Goal: Information Seeking & Learning: Learn about a topic

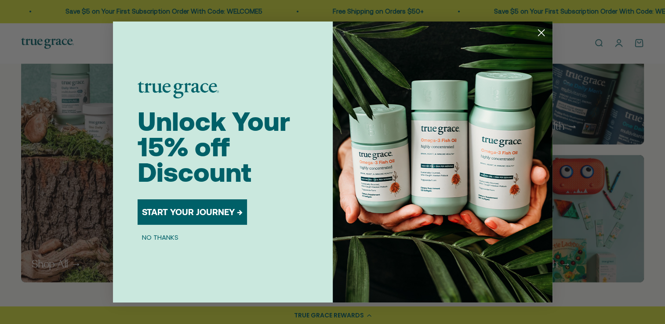
scroll to position [747, 0]
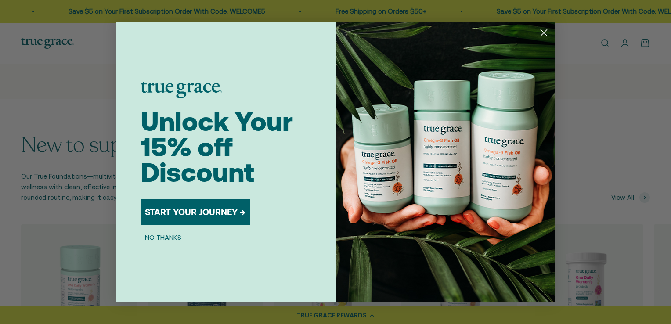
click at [545, 33] on icon "Close dialog" at bounding box center [544, 33] width 6 height 6
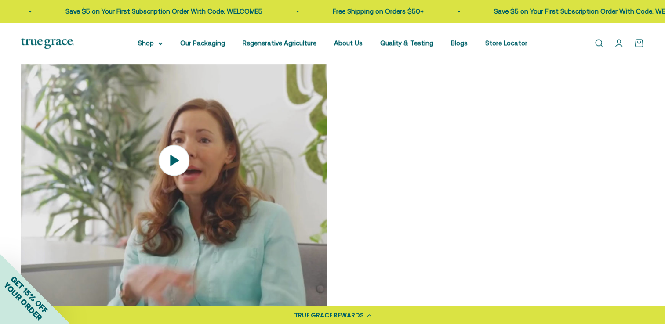
scroll to position [1230, 0]
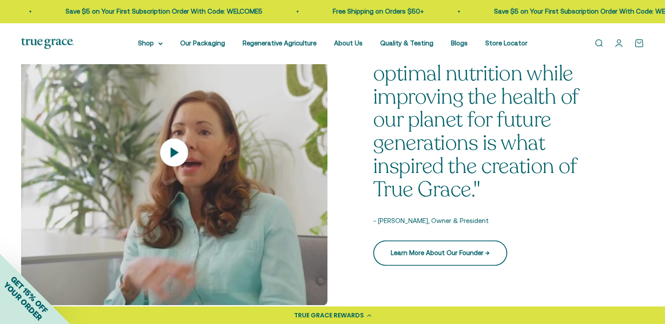
click at [456, 257] on link "Learn More About Our Founder →" at bounding box center [440, 252] width 134 height 25
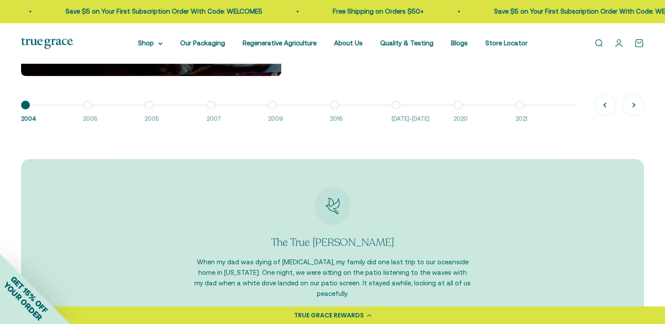
scroll to position [878, 0]
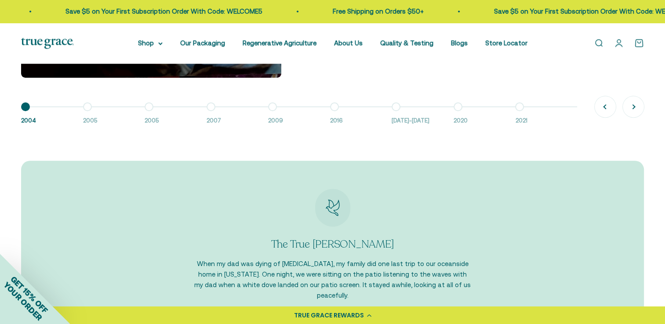
click at [83, 108] on button "Go to item 2 2005" at bounding box center [114, 116] width 62 height 19
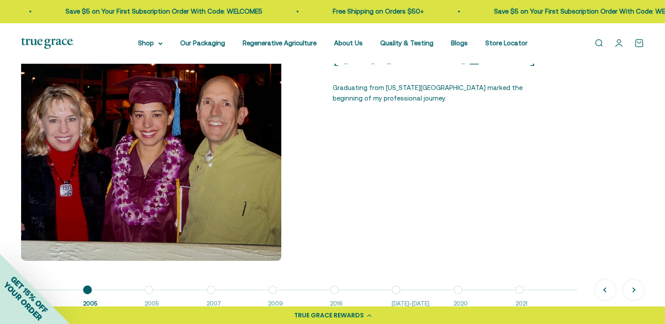
scroll to position [703, 0]
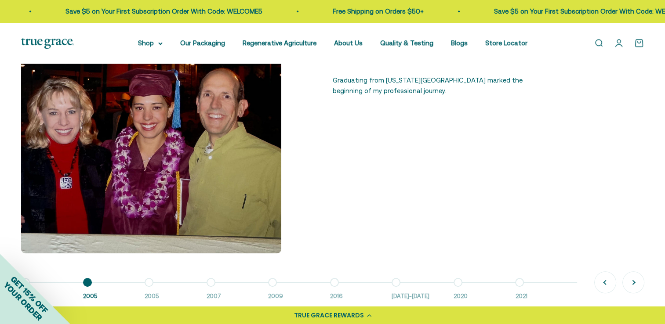
click at [149, 284] on button "Go to item 3 2005" at bounding box center [175, 291] width 62 height 19
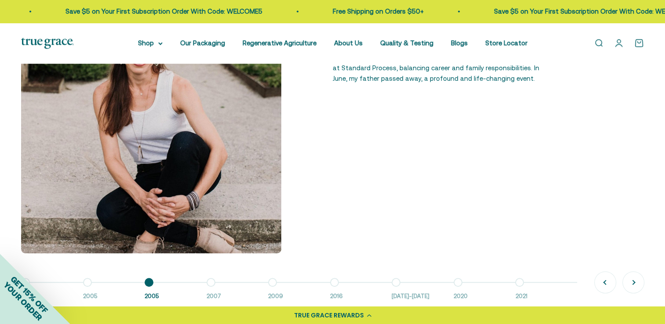
click at [210, 282] on button "Go to item 4 2007" at bounding box center [237, 291] width 62 height 19
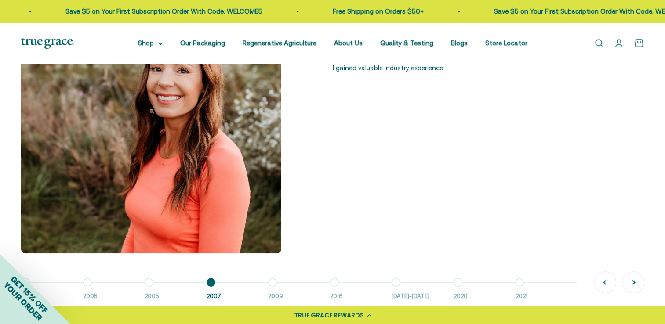
click at [270, 282] on button "Go to item 5 2009" at bounding box center [299, 291] width 62 height 19
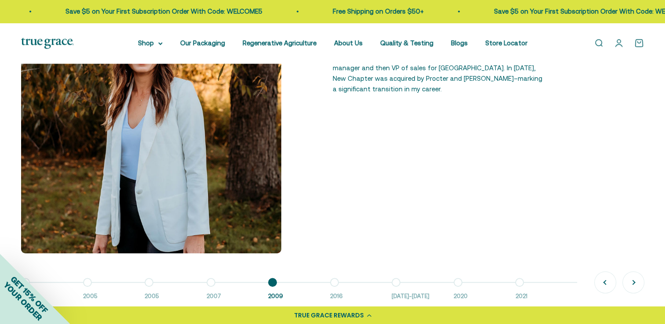
click at [335, 282] on button "Go to item 6 2016" at bounding box center [361, 291] width 62 height 19
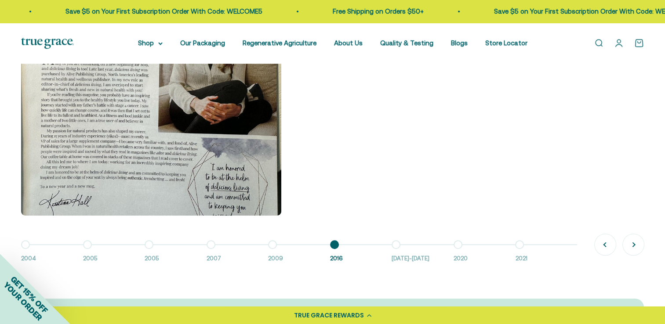
scroll to position [747, 0]
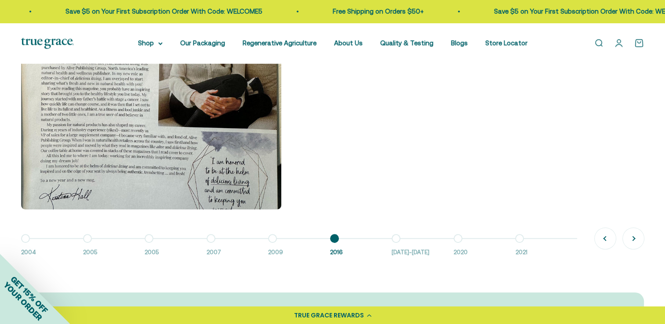
click at [394, 238] on button "Go to item 7 2016-2018" at bounding box center [422, 247] width 62 height 19
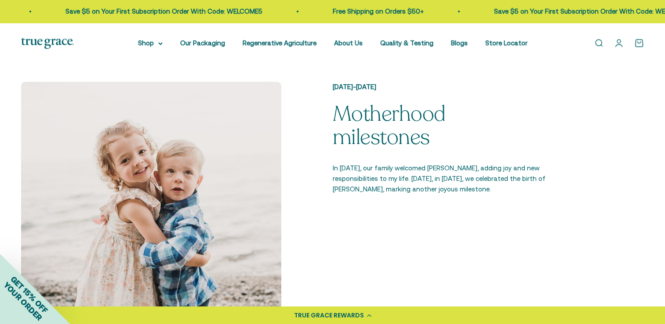
scroll to position [703, 0]
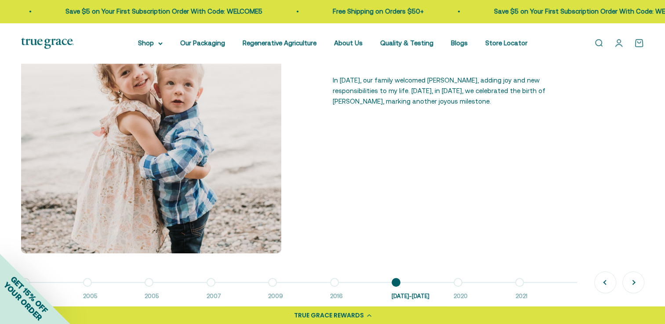
click at [457, 283] on button "Go to item 8 2020" at bounding box center [484, 291] width 62 height 19
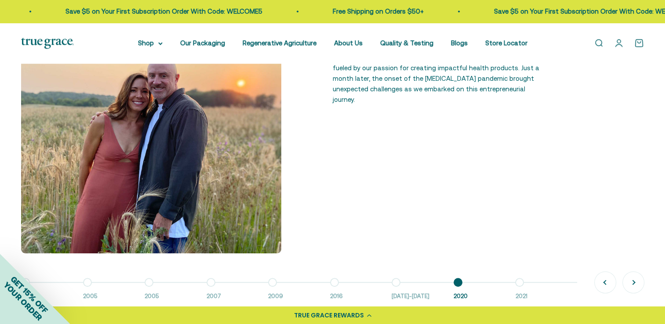
click at [520, 282] on button "Go to item 9 2021" at bounding box center [546, 291] width 62 height 19
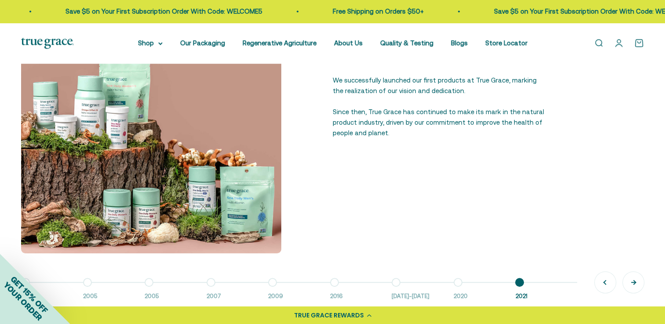
click at [629, 282] on button "Next" at bounding box center [632, 282] width 21 height 21
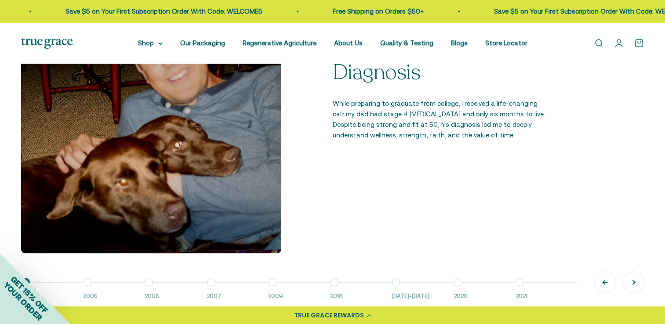
click at [604, 281] on button "Previous" at bounding box center [604, 282] width 21 height 21
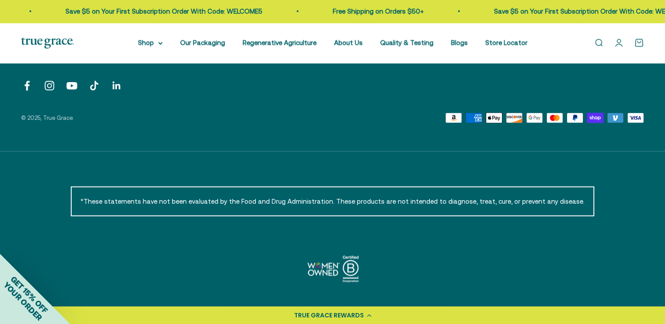
scroll to position [1578, 0]
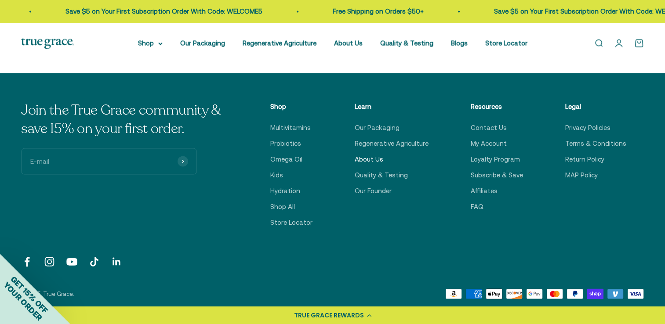
click at [373, 154] on link "About Us" at bounding box center [368, 159] width 29 height 11
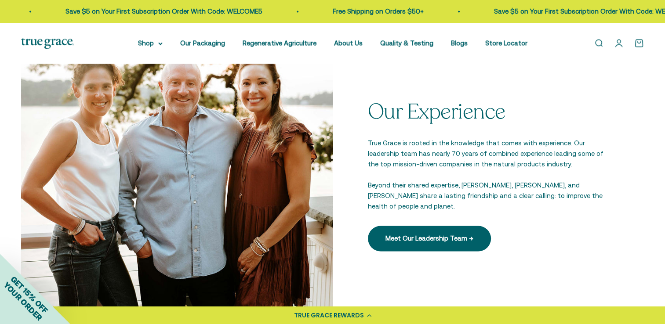
scroll to position [1230, 0]
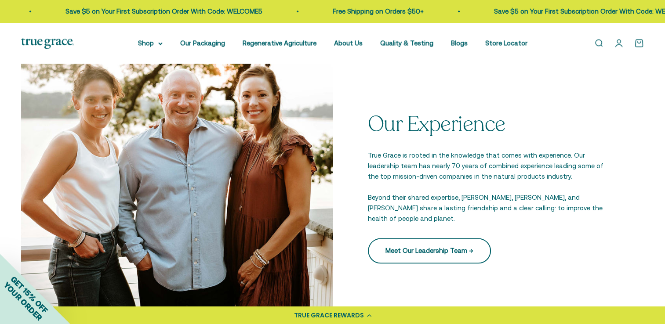
click at [449, 239] on link "Meet Our Leadership Team →" at bounding box center [429, 250] width 123 height 25
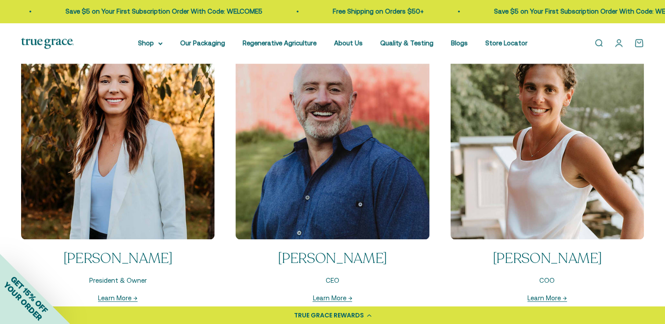
scroll to position [966, 0]
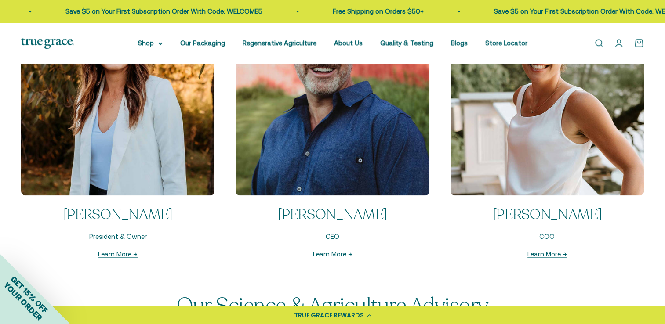
click at [336, 256] on link "Learn More →" at bounding box center [332, 253] width 40 height 7
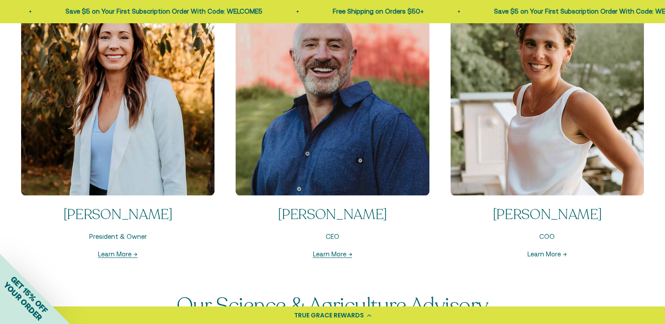
click at [554, 257] on link "Learn More →" at bounding box center [547, 253] width 40 height 7
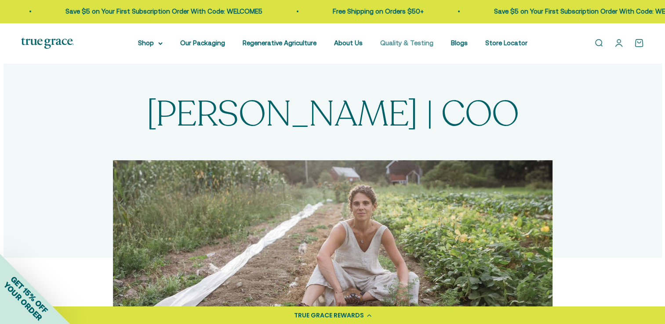
click at [401, 43] on link "Quality & Testing" at bounding box center [406, 42] width 53 height 7
